Goal: Task Accomplishment & Management: Use online tool/utility

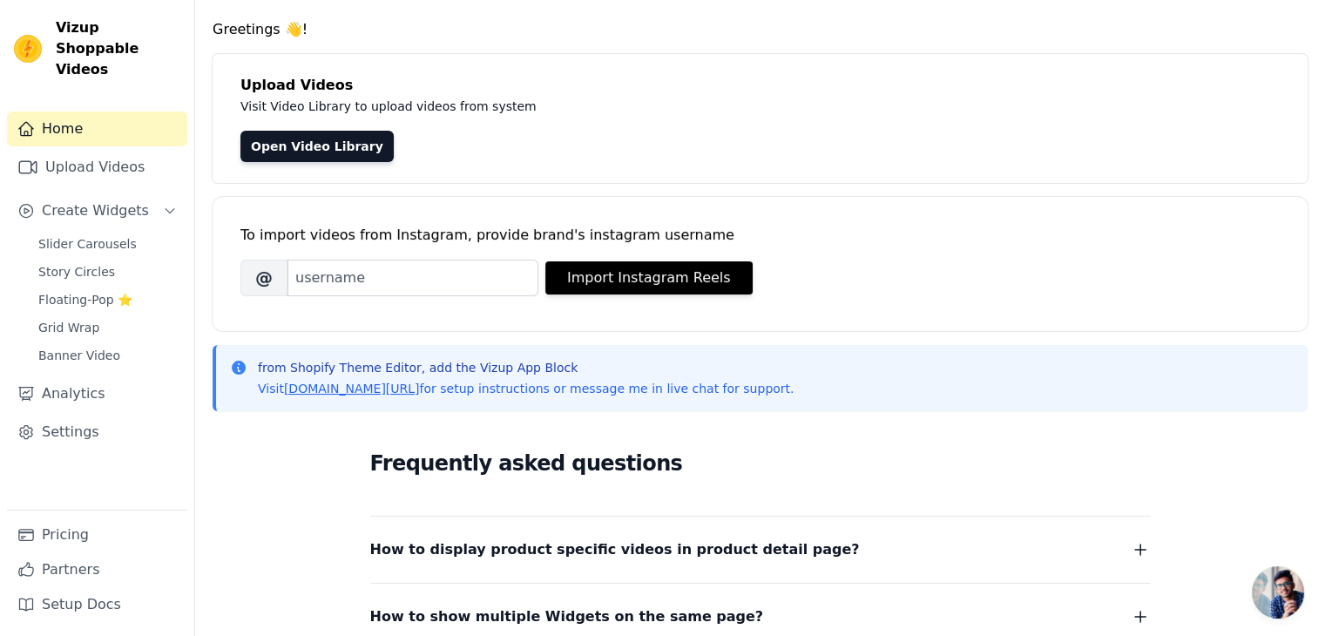
scroll to position [30, 0]
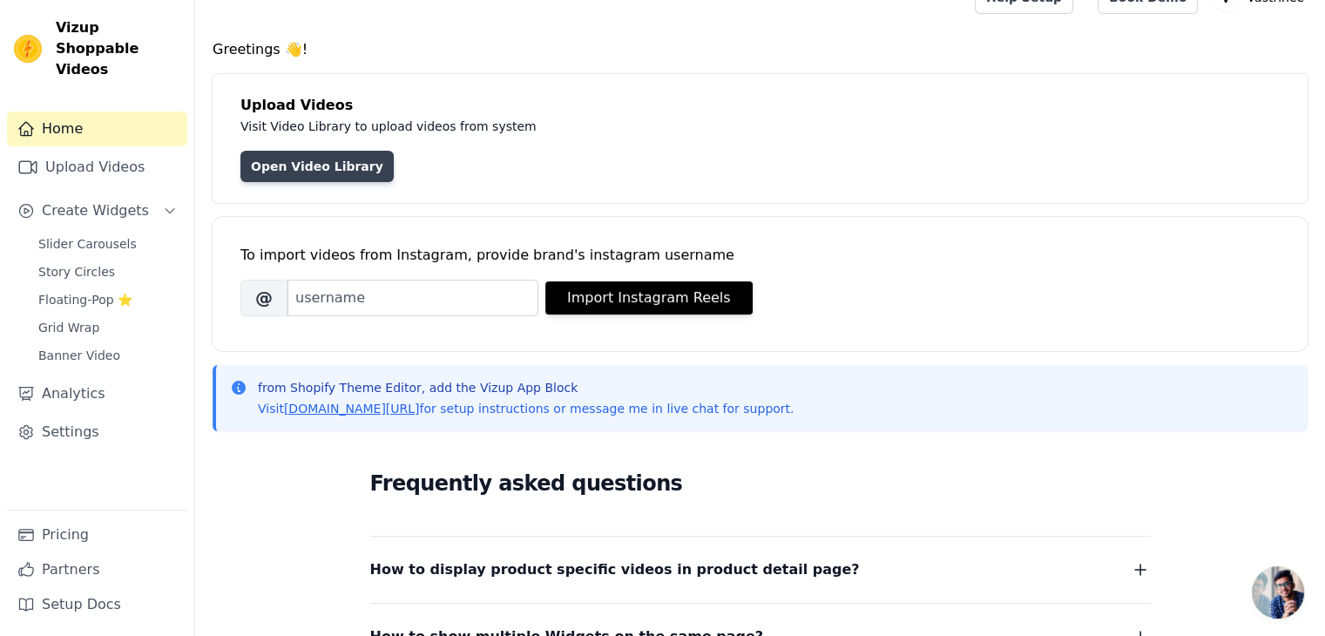
click at [275, 168] on link "Open Video Library" at bounding box center [316, 166] width 153 height 31
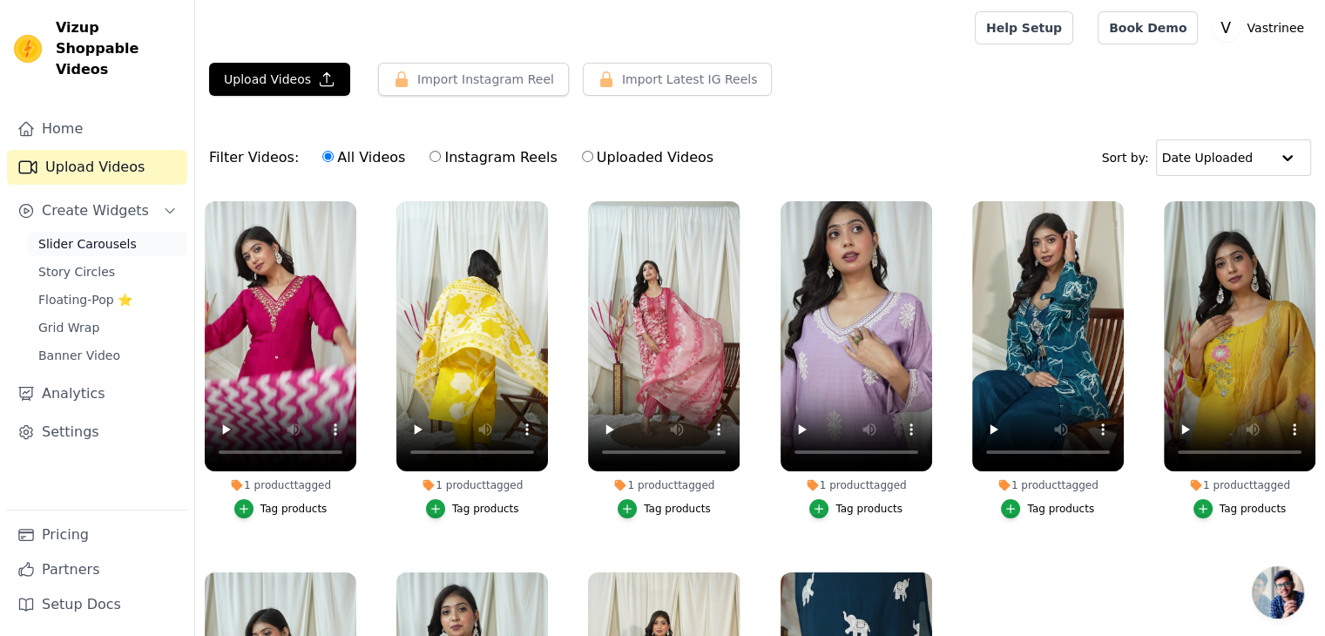
click at [125, 232] on link "Slider Carousels" at bounding box center [107, 244] width 159 height 24
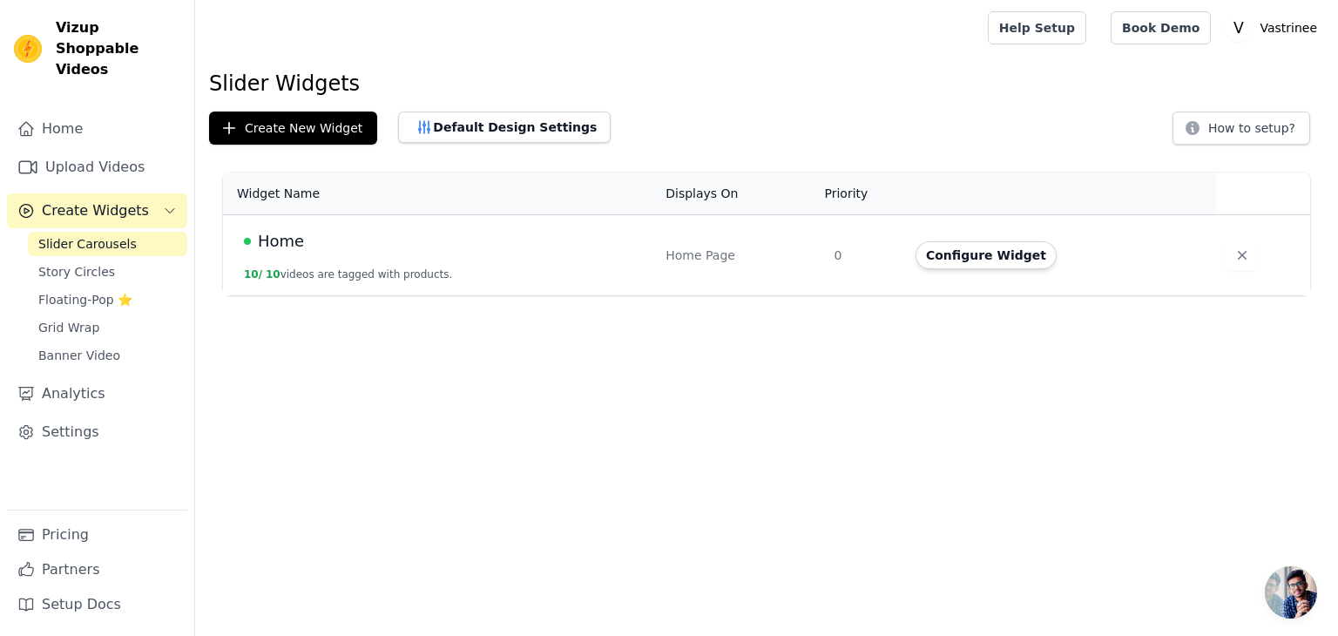
click at [352, 223] on td "Home 10 / 10 videos are tagged with products." at bounding box center [439, 255] width 432 height 81
click at [258, 245] on span "Home" at bounding box center [281, 241] width 46 height 24
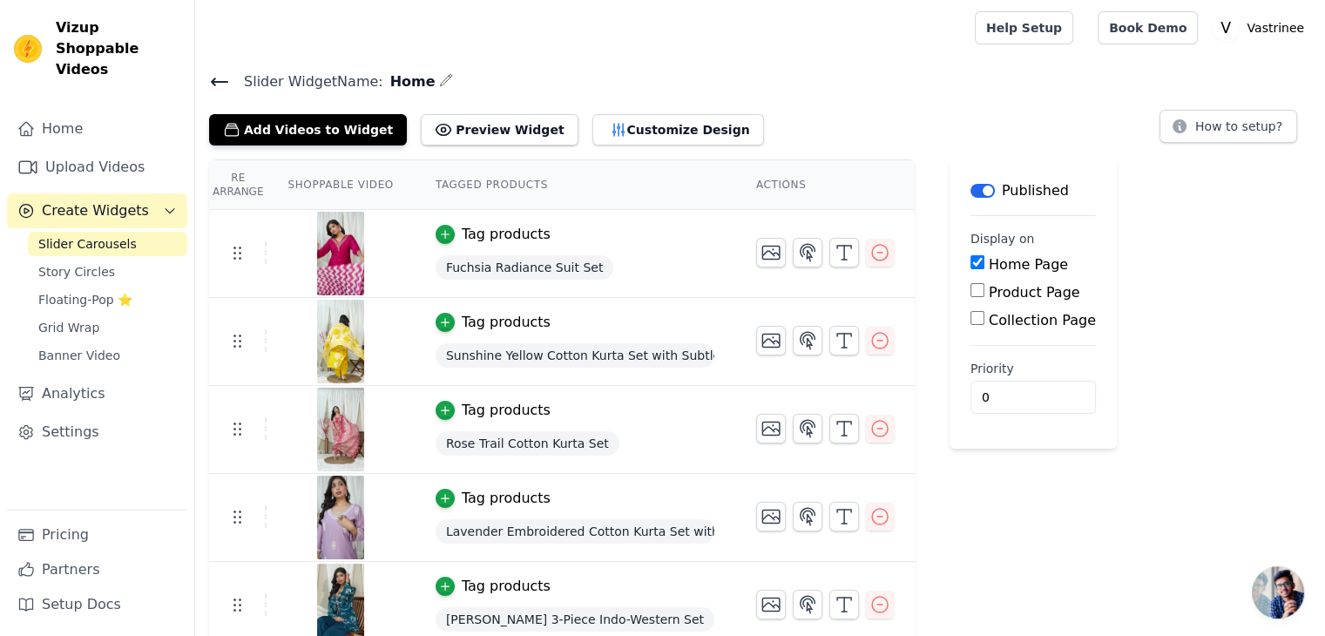
click at [213, 81] on icon at bounding box center [220, 81] width 16 height 7
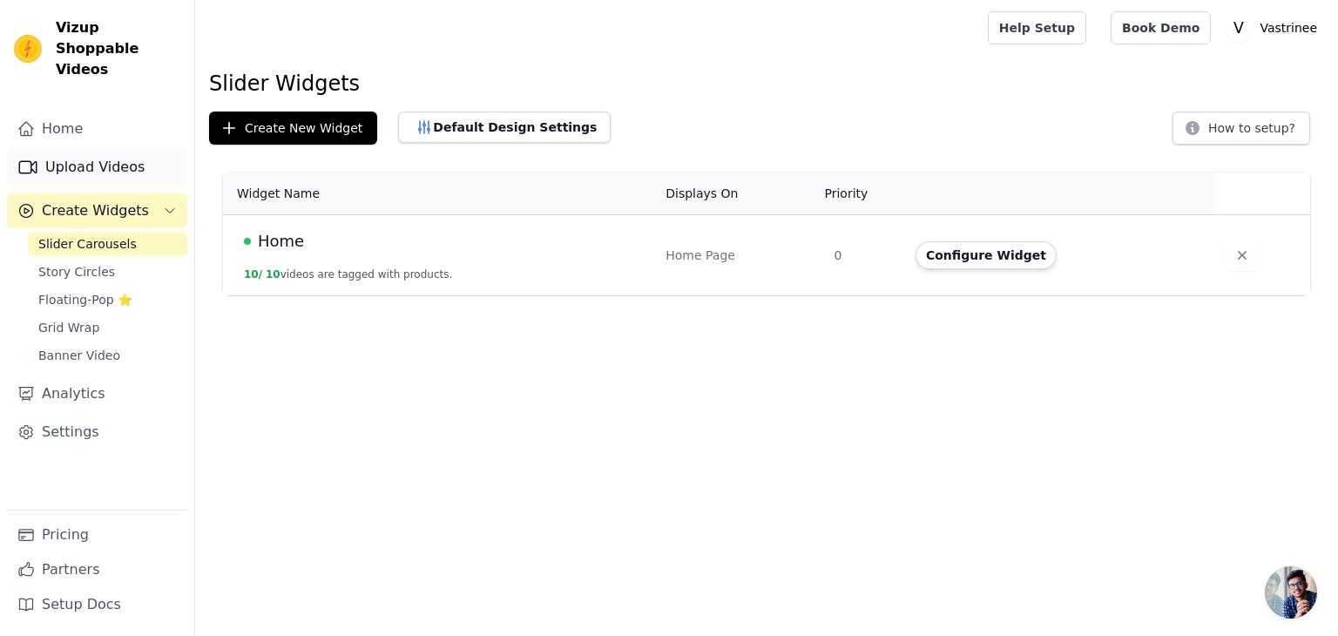
click at [84, 150] on link "Upload Videos" at bounding box center [97, 167] width 180 height 35
